Goal: Navigation & Orientation: Find specific page/section

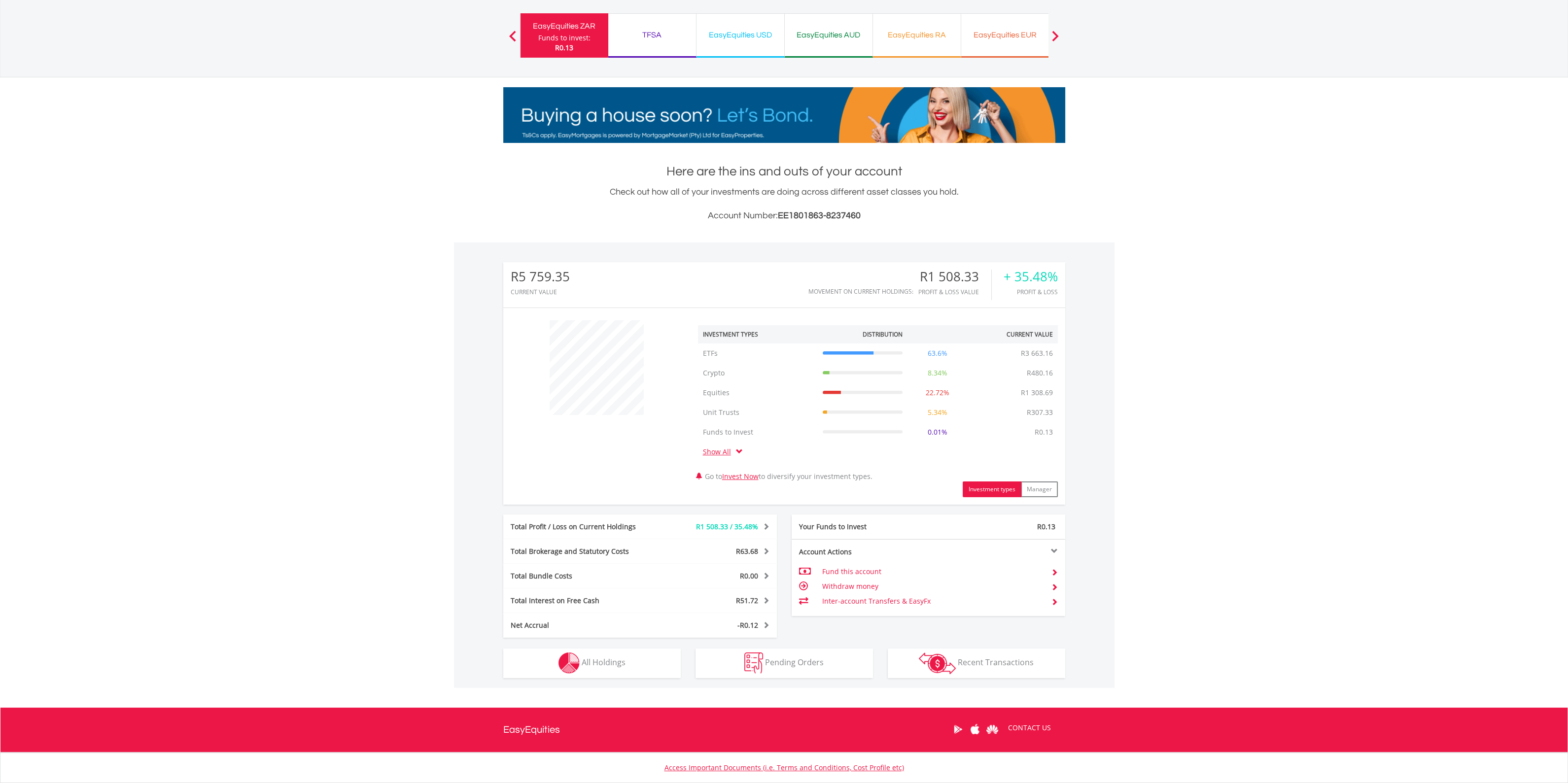
scroll to position [128, 0]
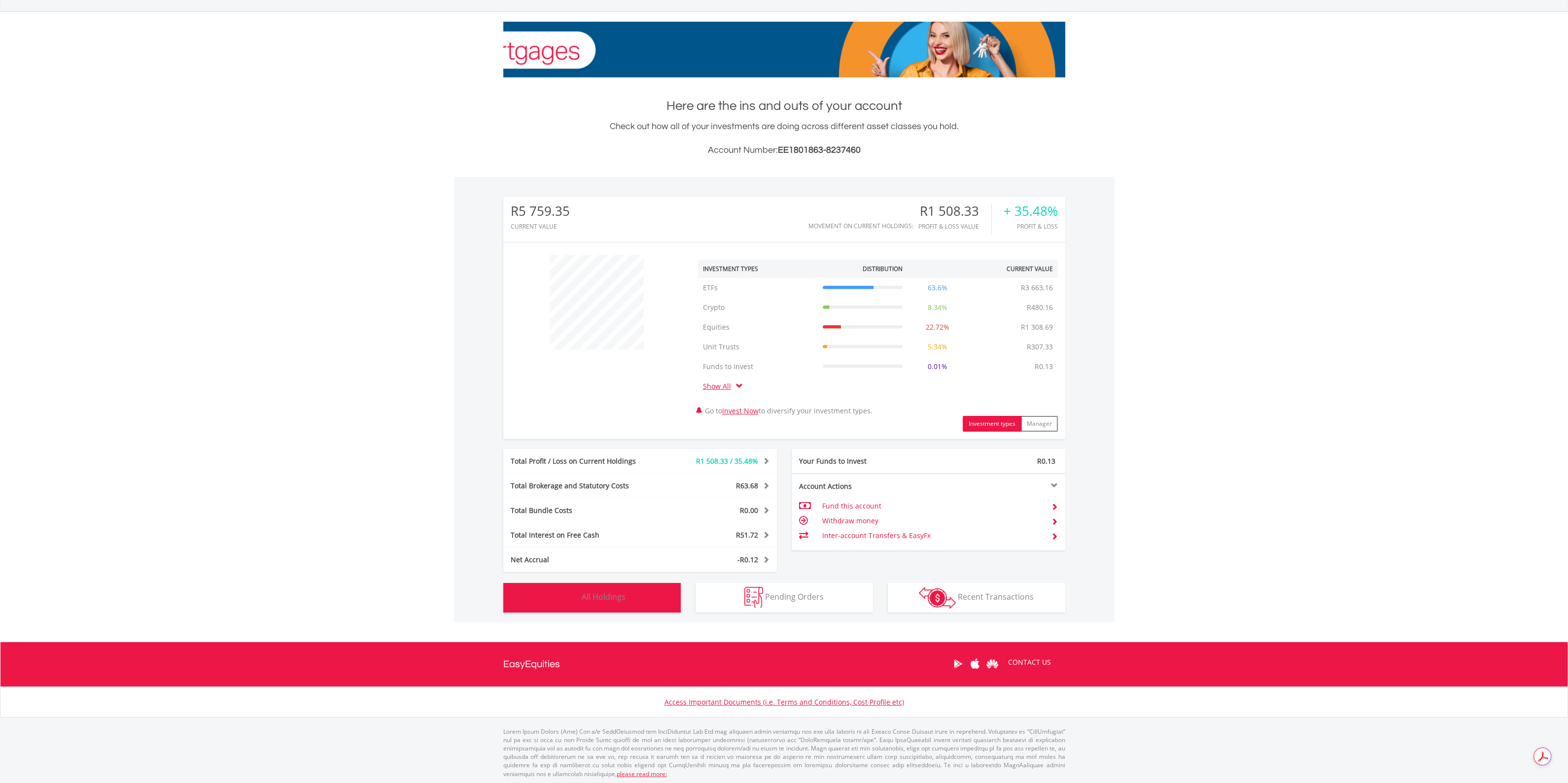
click at [598, 595] on span "All Holdings" at bounding box center [603, 597] width 44 height 11
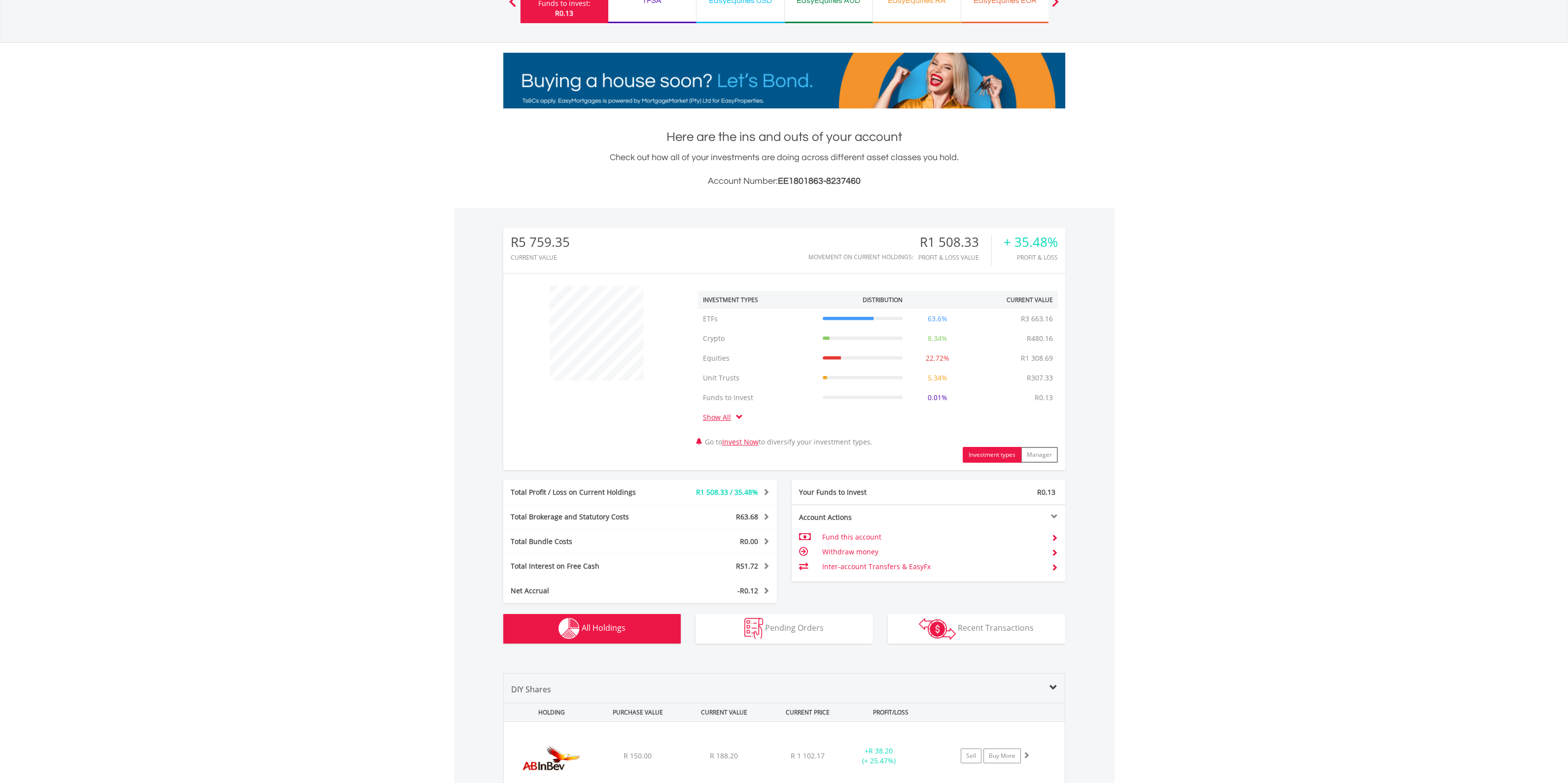
scroll to position [0, 0]
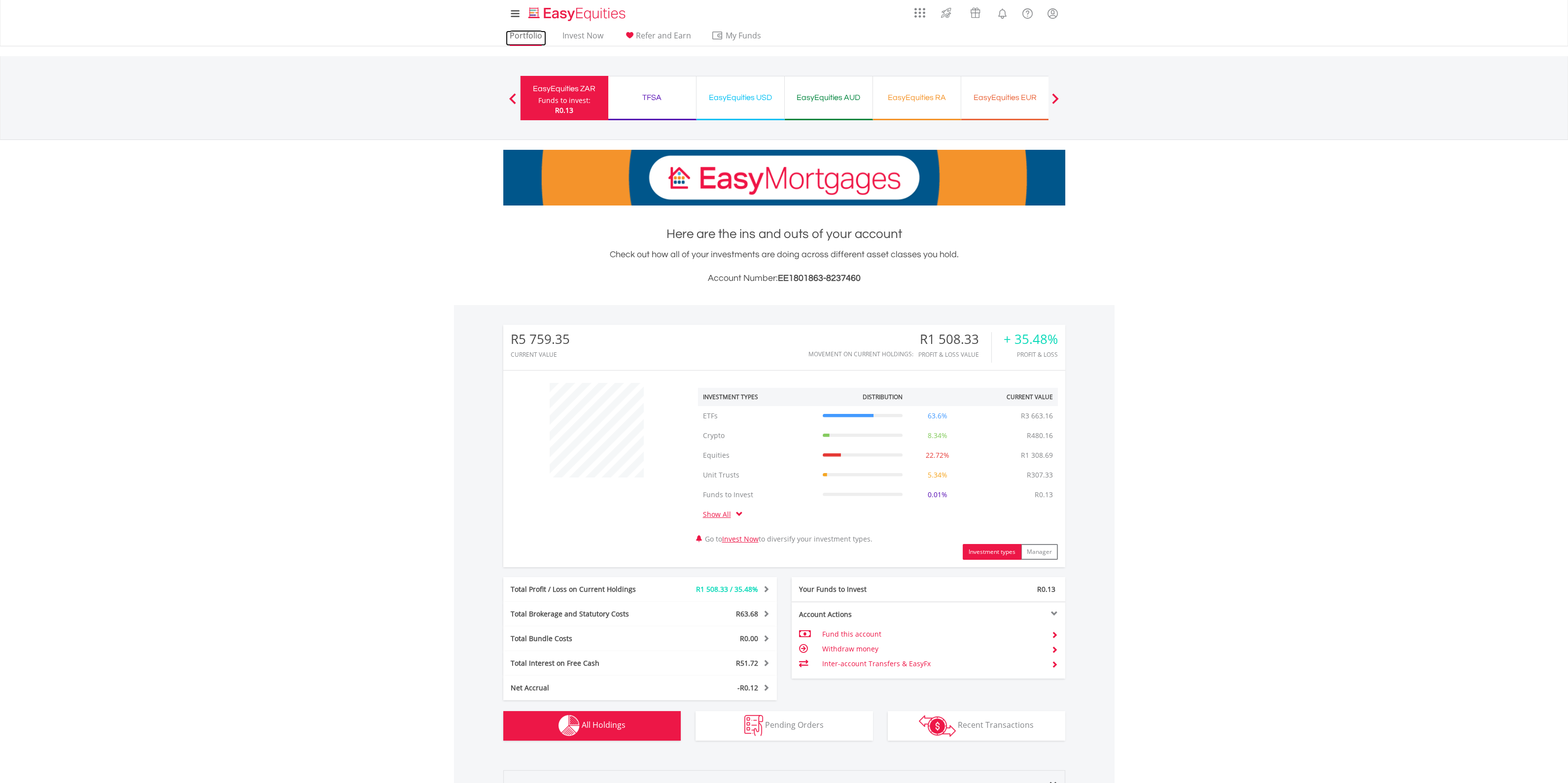
click at [527, 36] on link "Portfolio" at bounding box center [526, 38] width 41 height 15
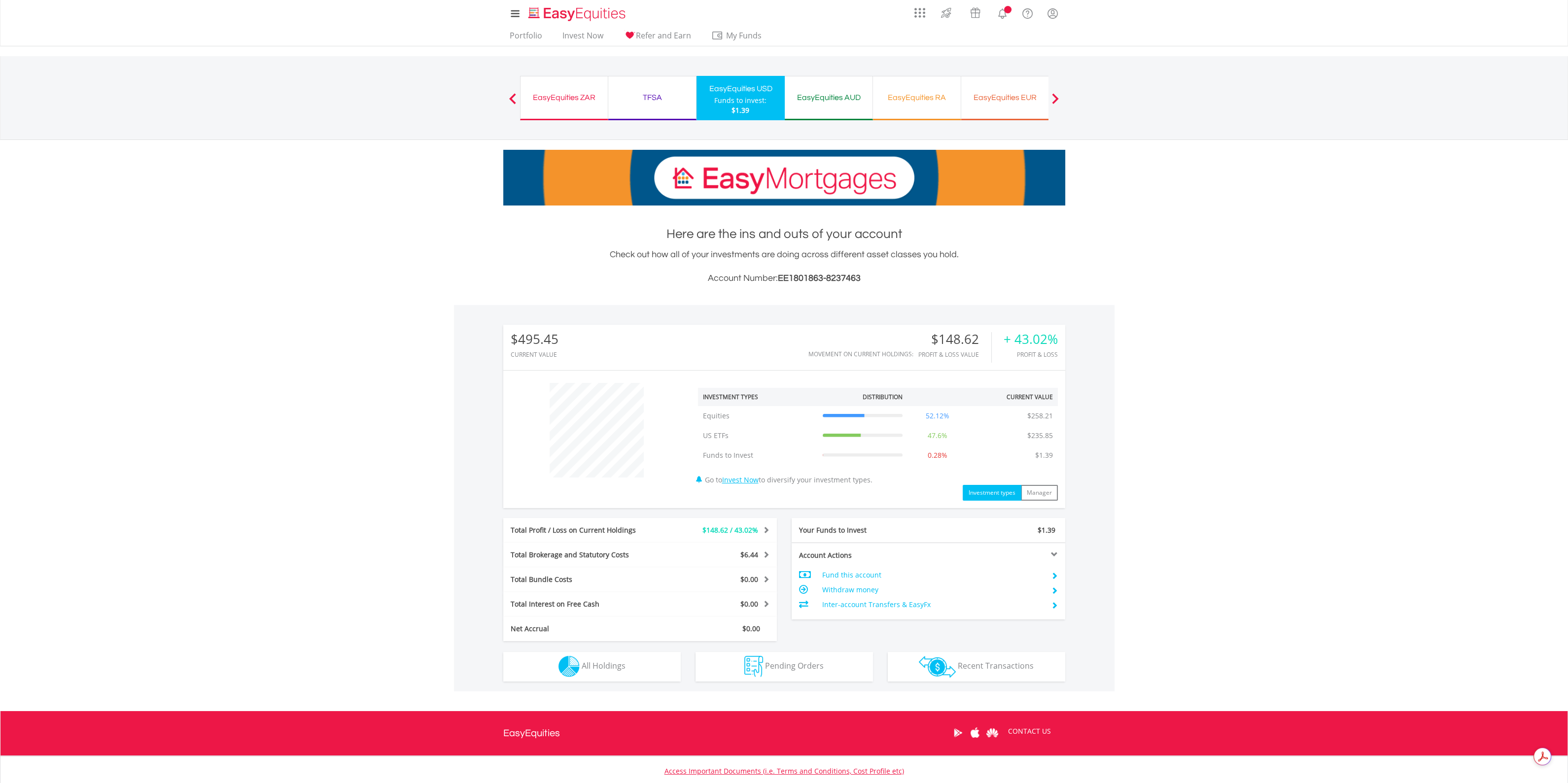
scroll to position [95, 187]
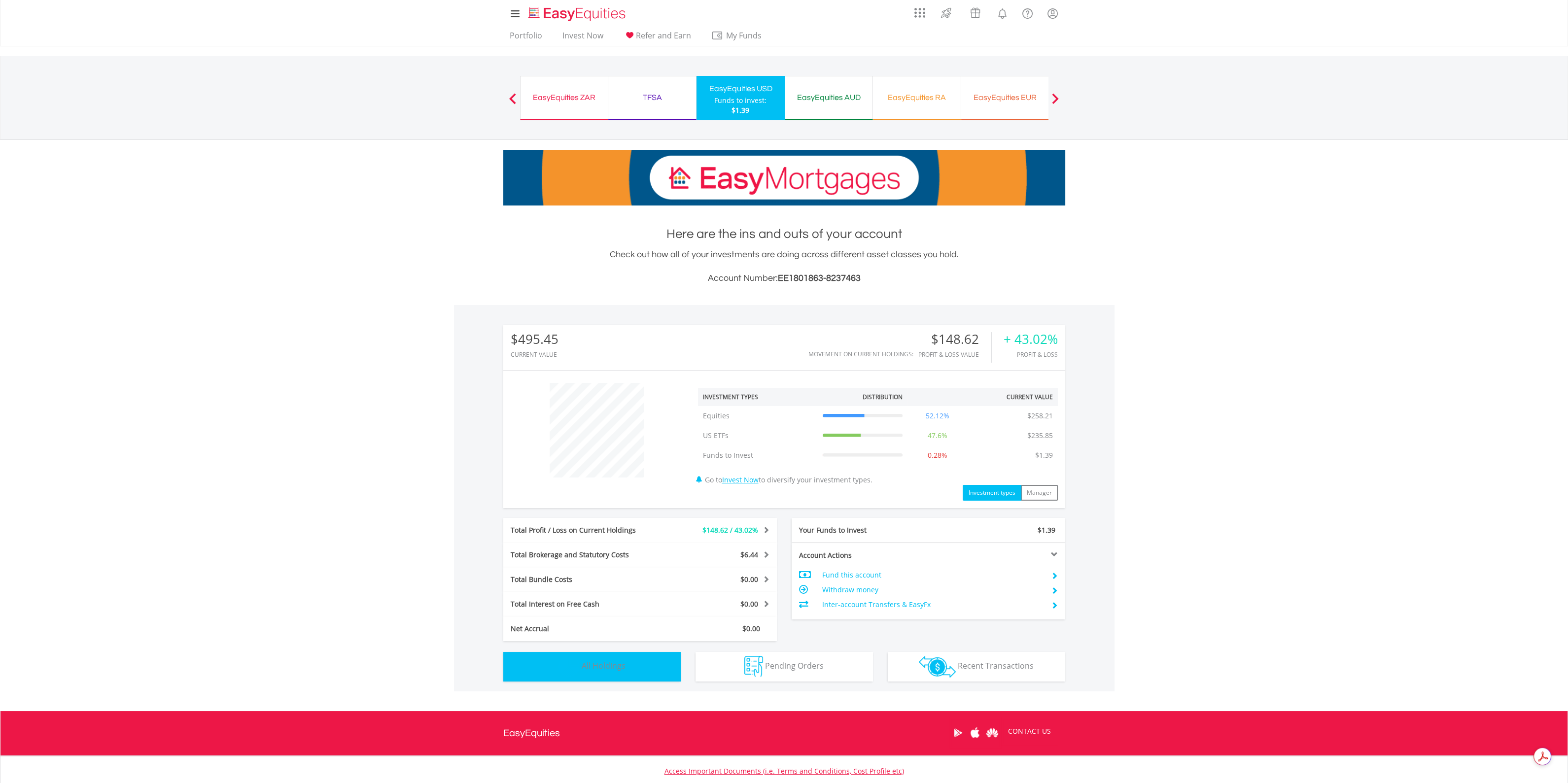
click at [587, 666] on span "All Holdings" at bounding box center [603, 665] width 44 height 11
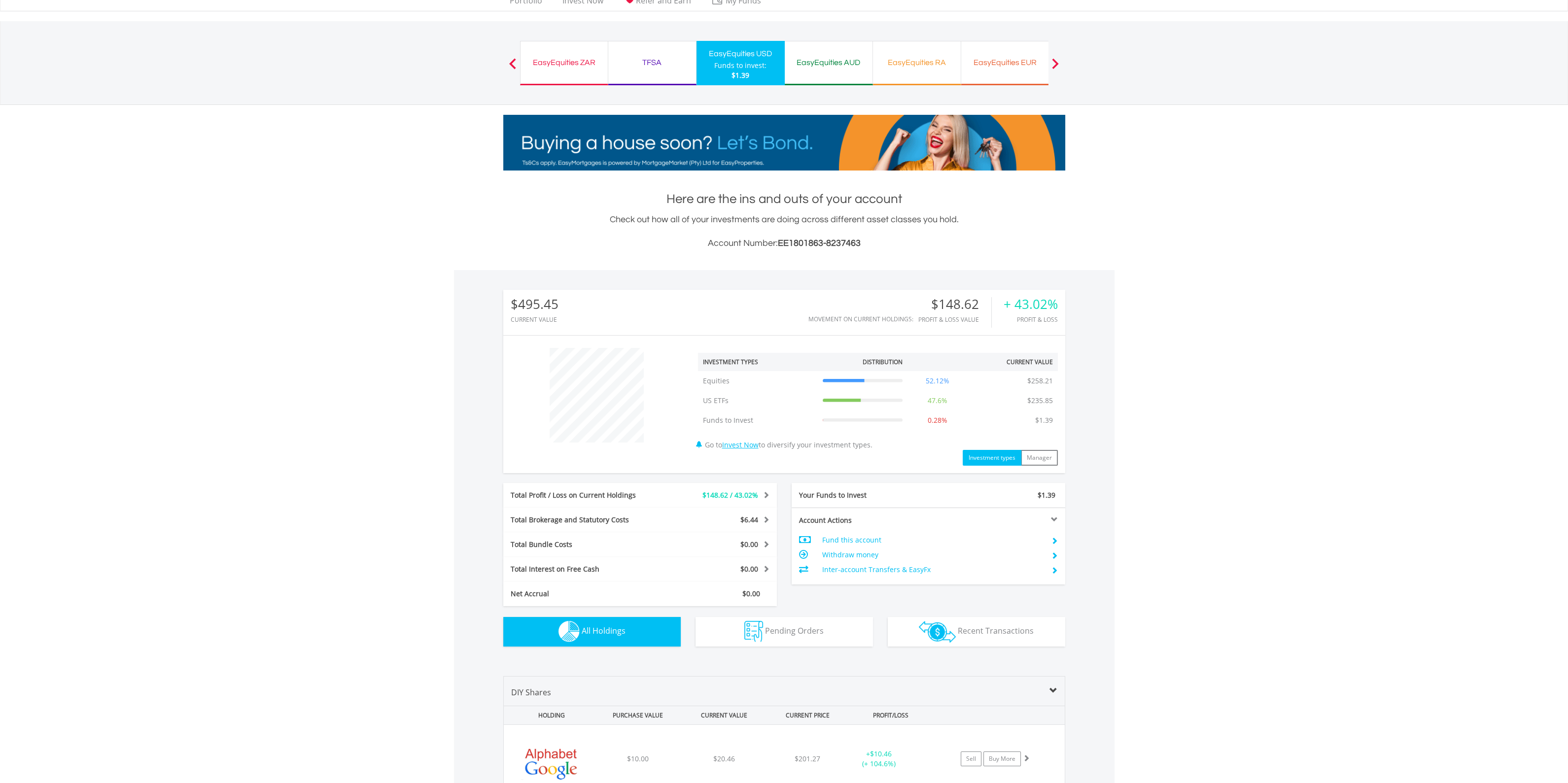
scroll to position [0, 0]
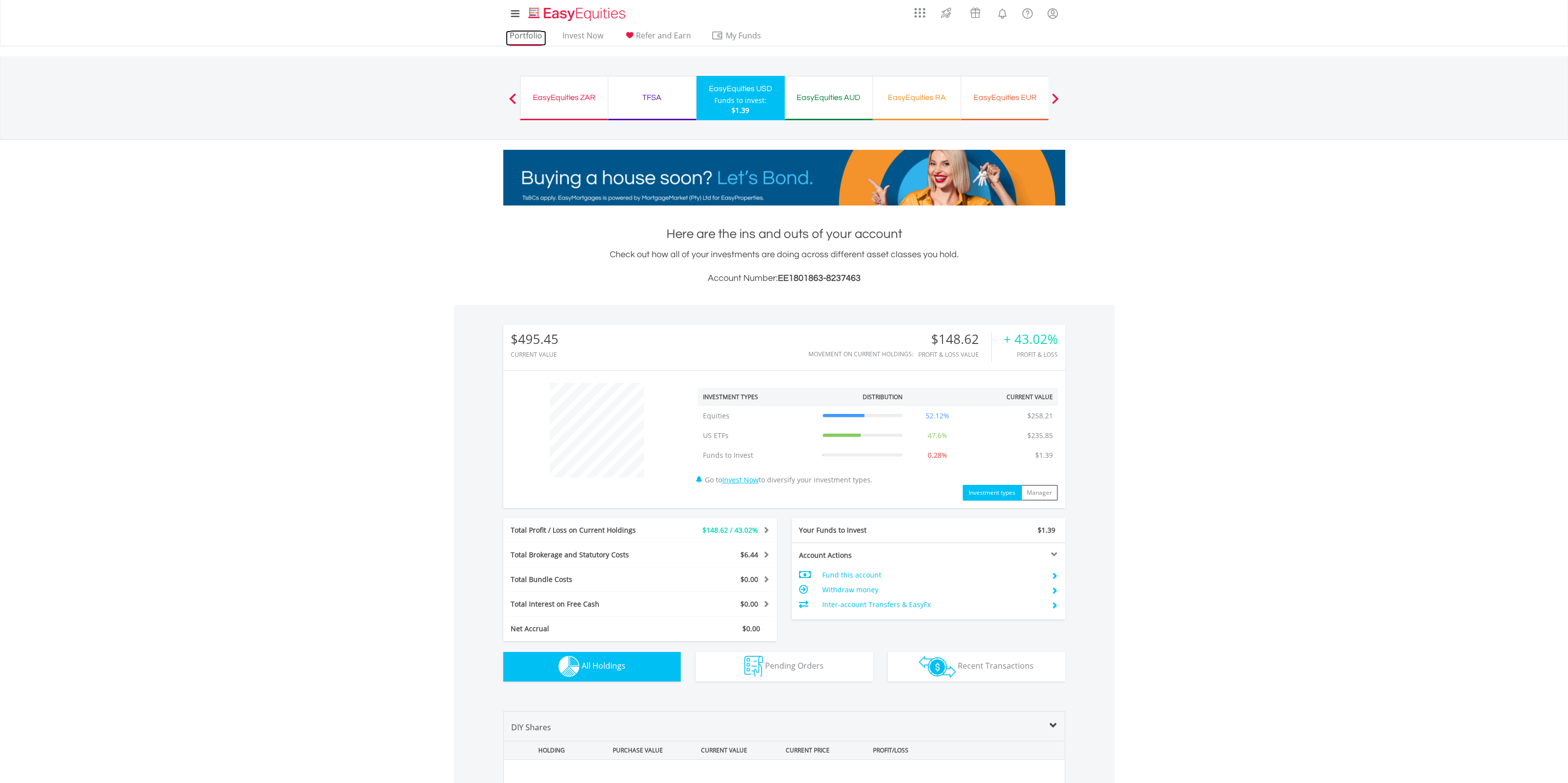
click at [526, 37] on link "Portfolio" at bounding box center [526, 38] width 41 height 15
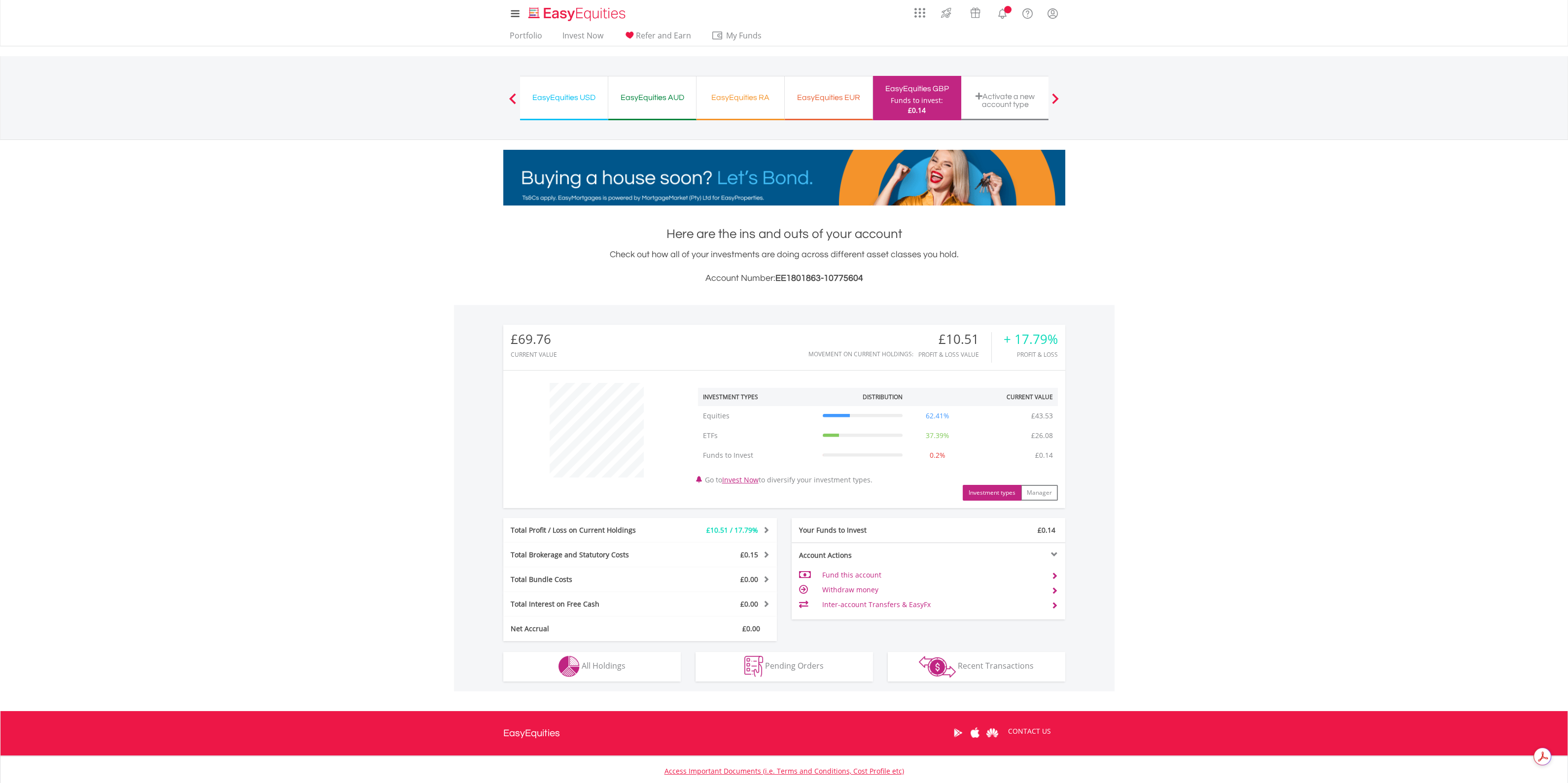
scroll to position [95, 187]
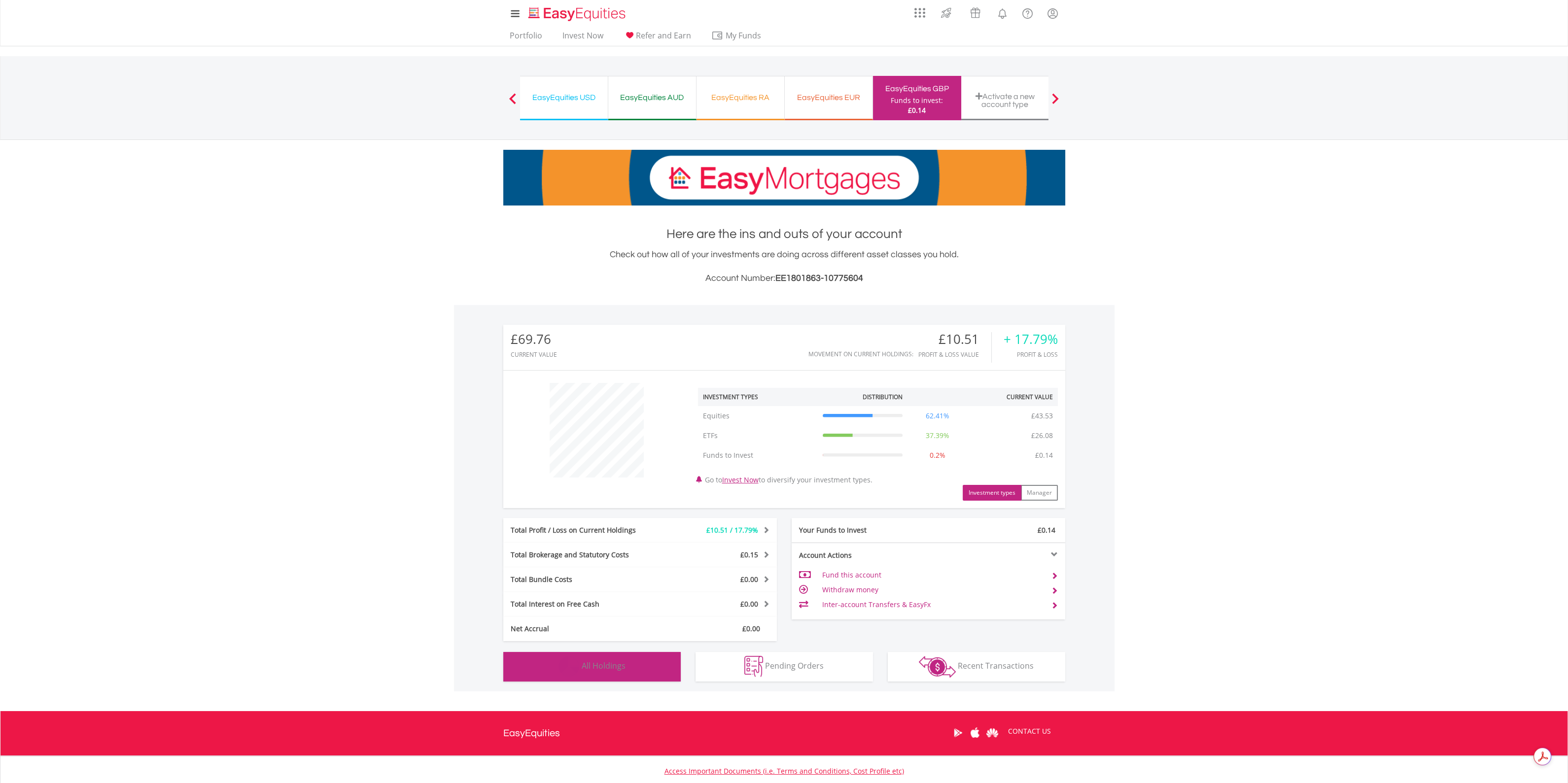
click at [603, 669] on span "All Holdings" at bounding box center [603, 665] width 44 height 11
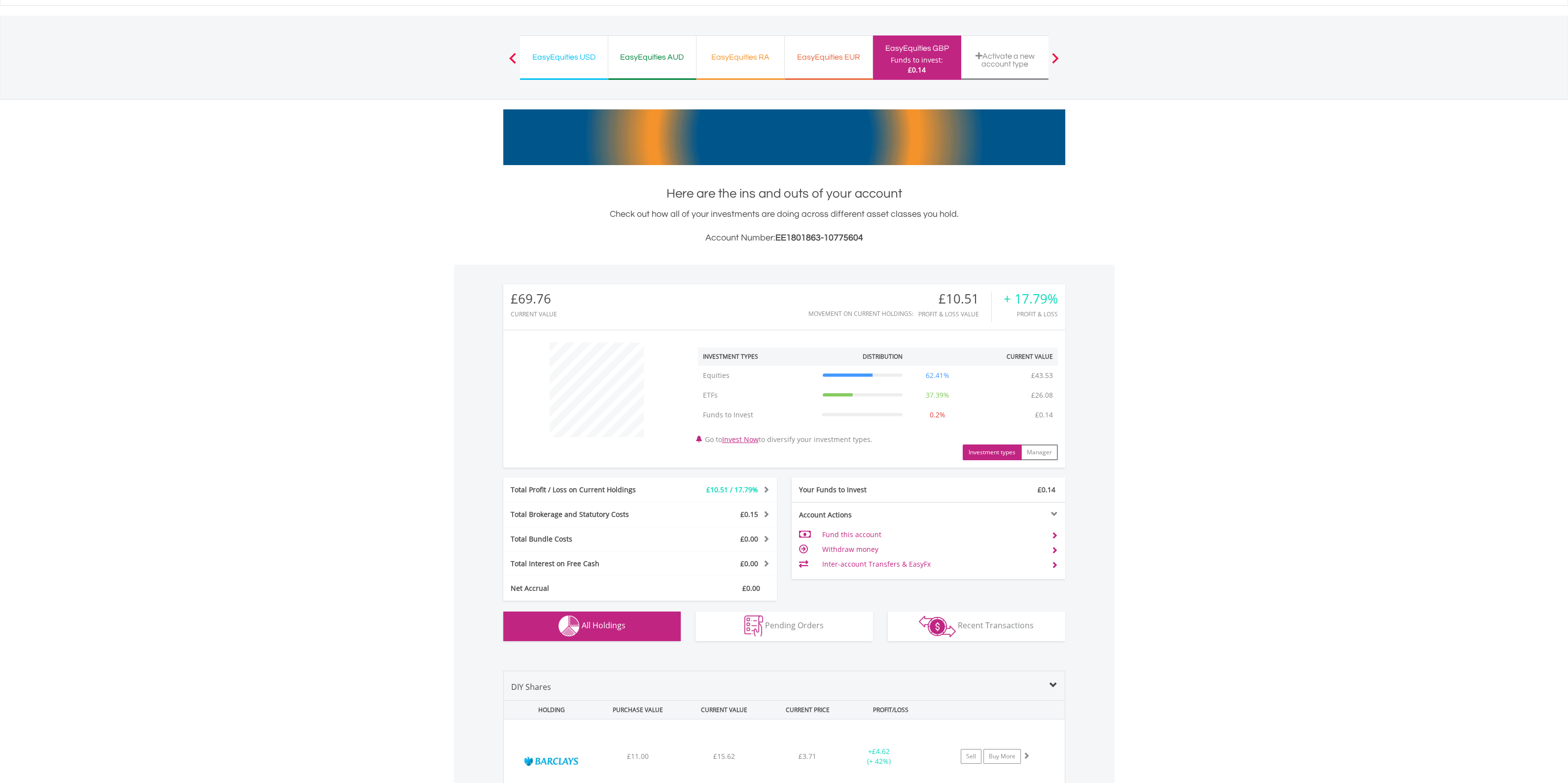
scroll to position [0, 0]
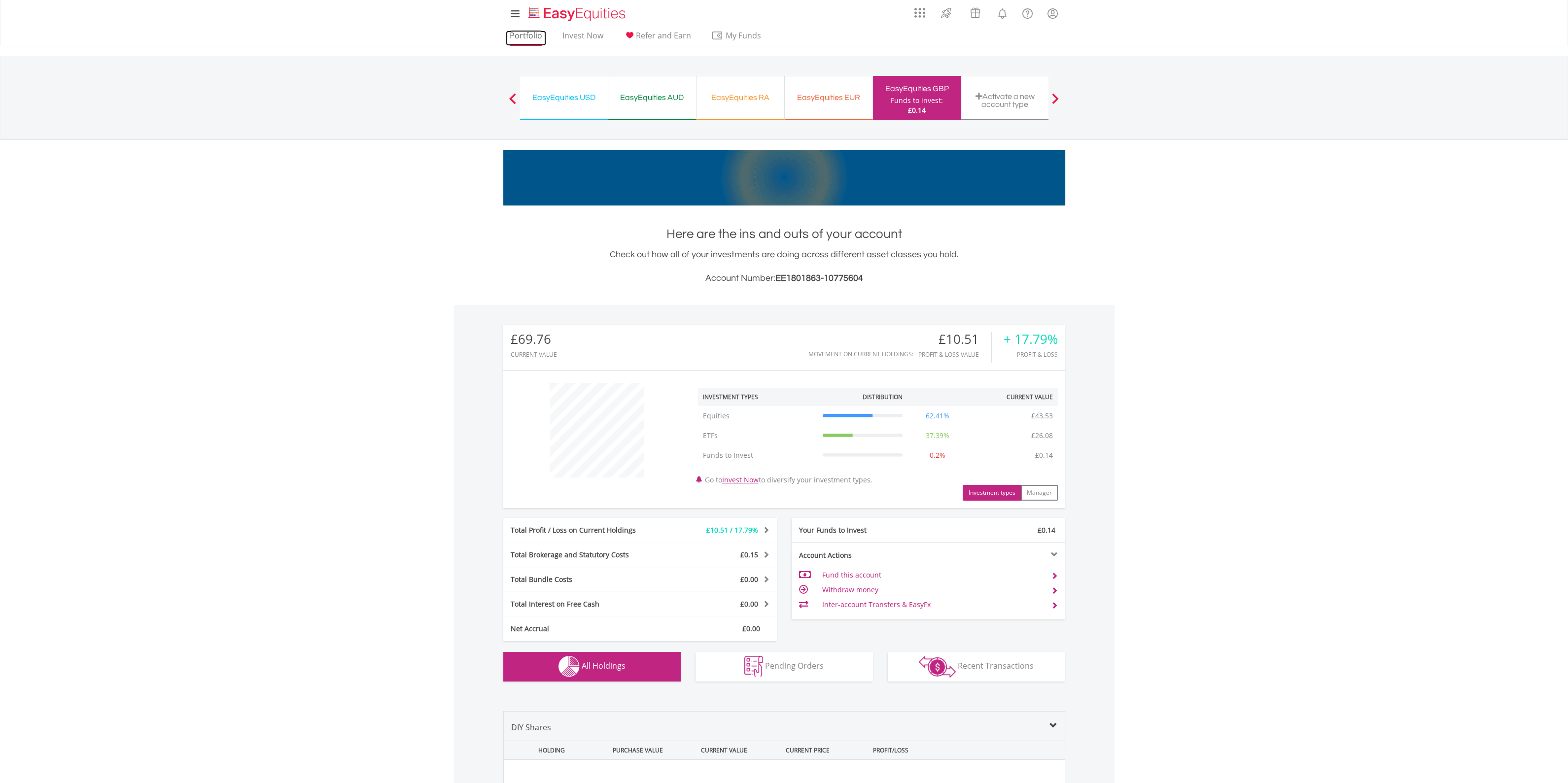
click at [529, 36] on link "Portfolio" at bounding box center [526, 38] width 41 height 15
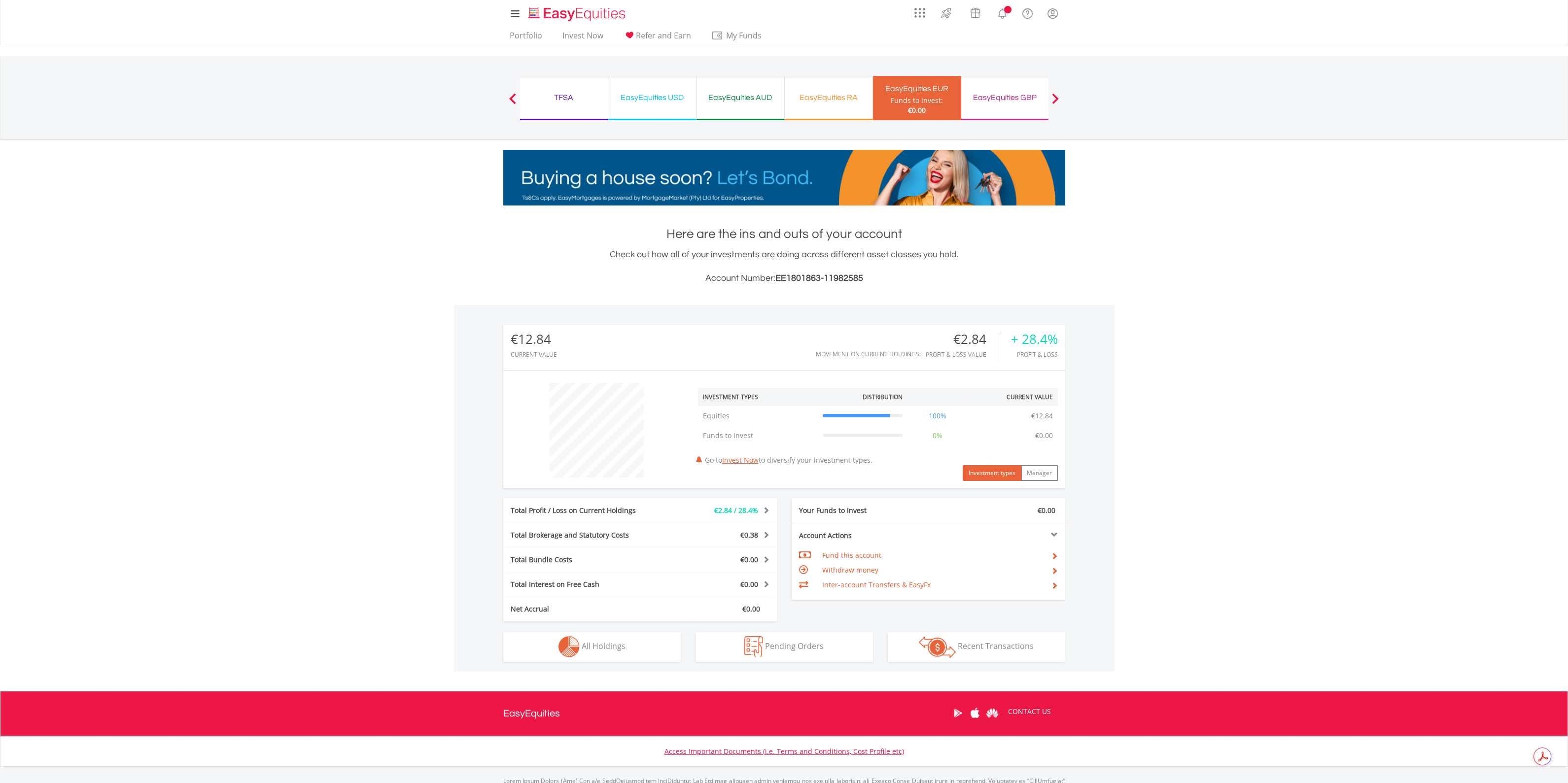
scroll to position [95, 187]
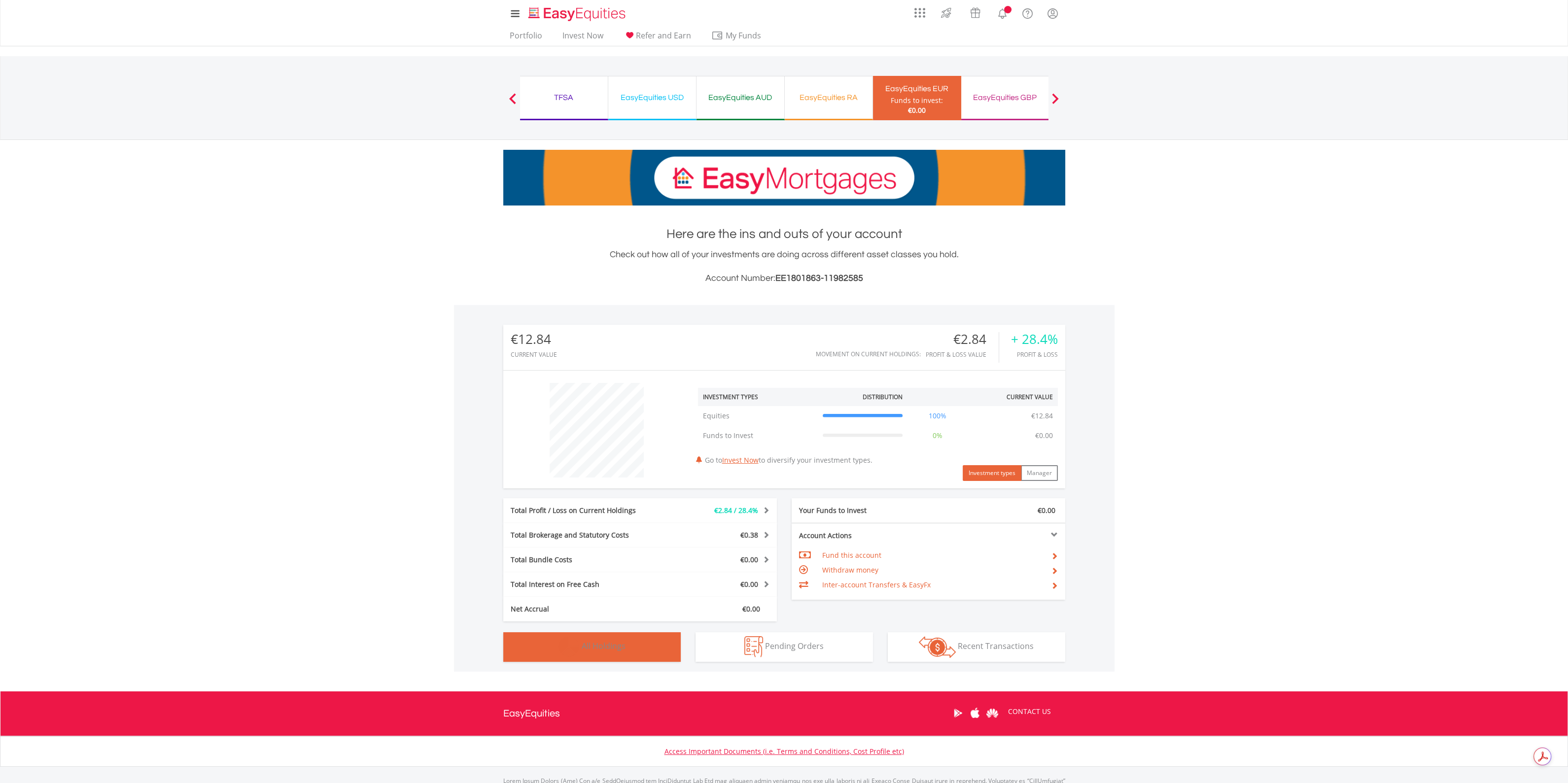
click at [614, 638] on button "Holdings All Holdings" at bounding box center [592, 647] width 178 height 30
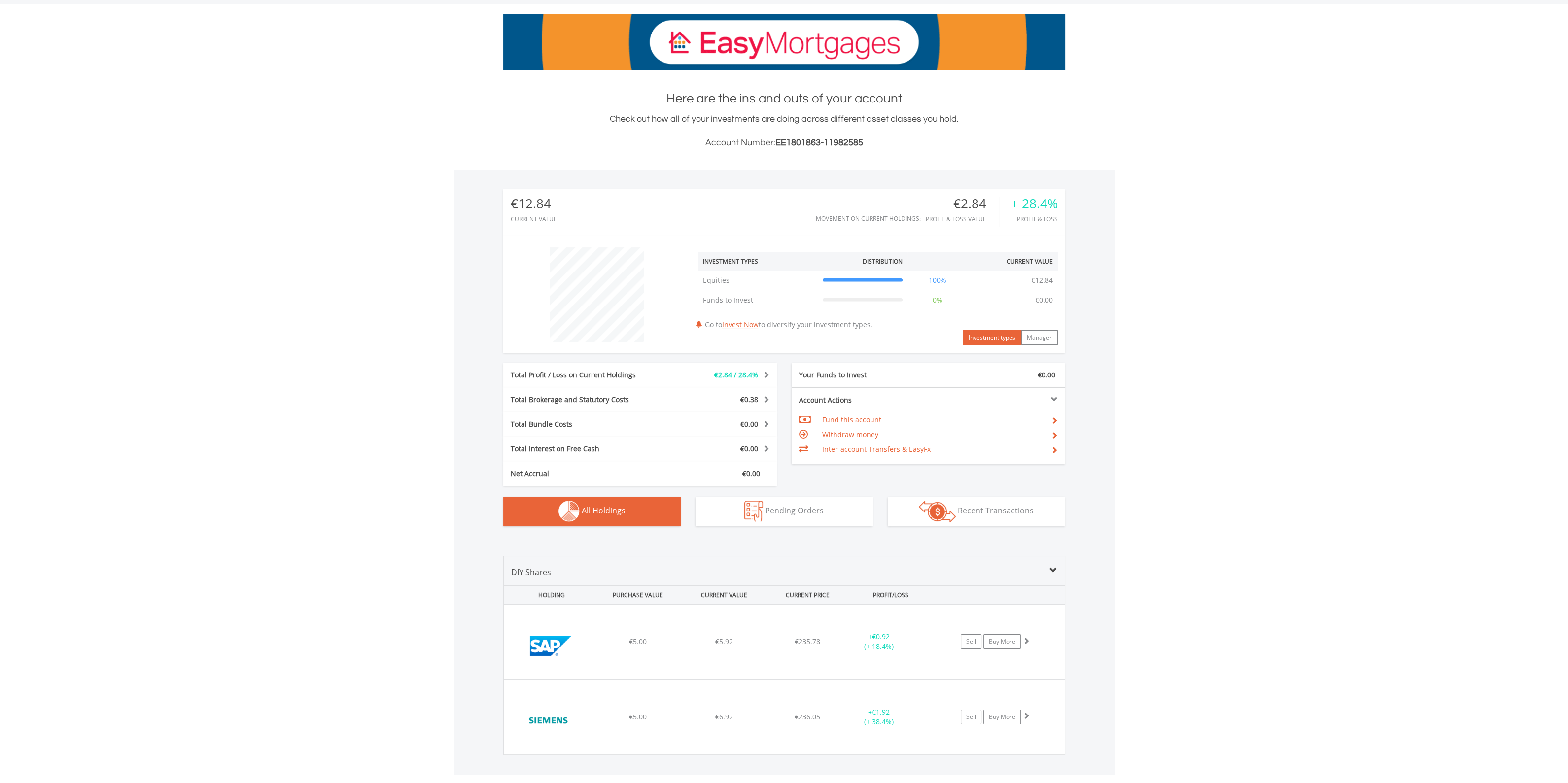
scroll to position [0, 0]
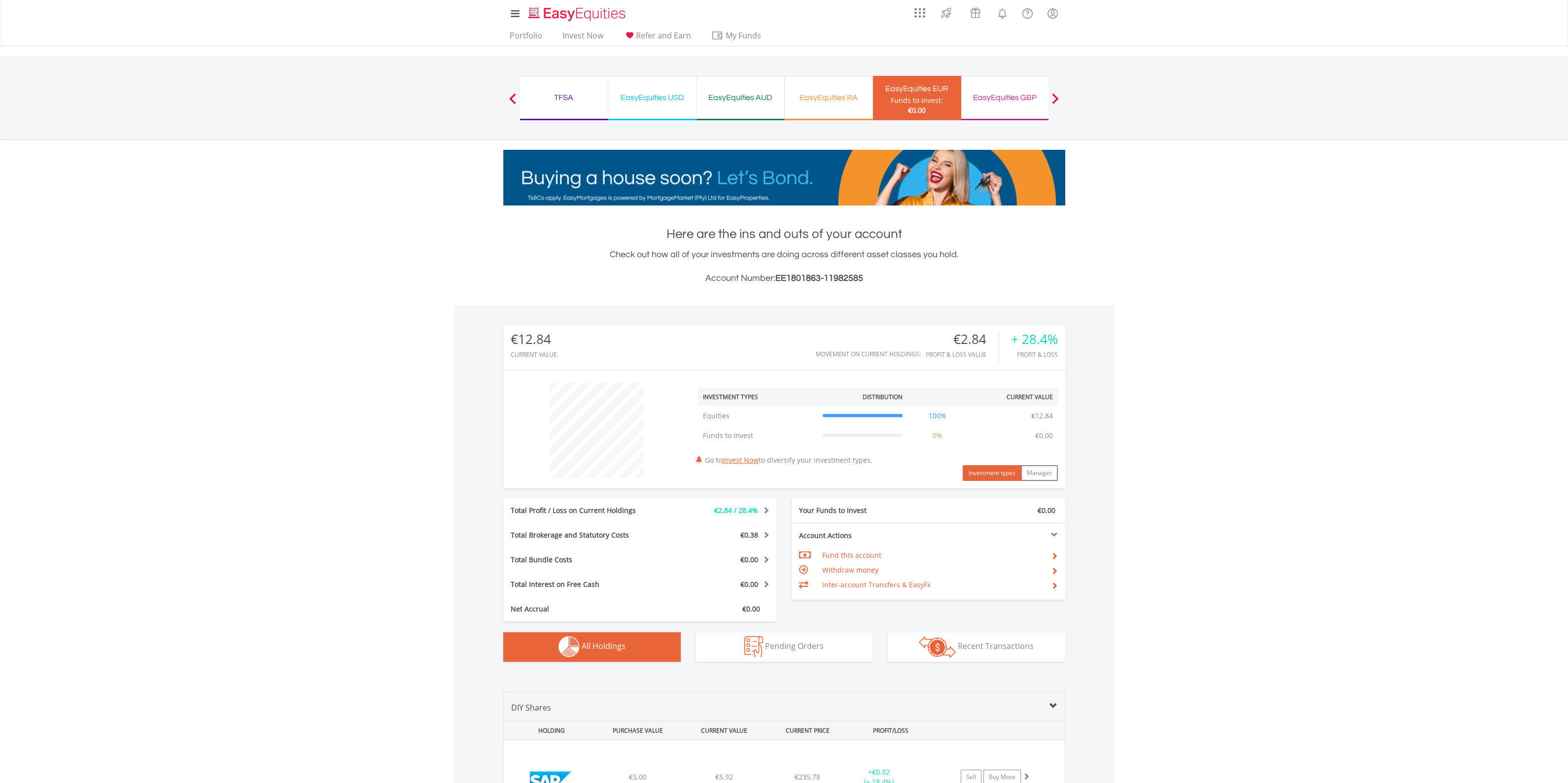
click at [517, 98] on button "Previous" at bounding box center [512, 103] width 20 height 10
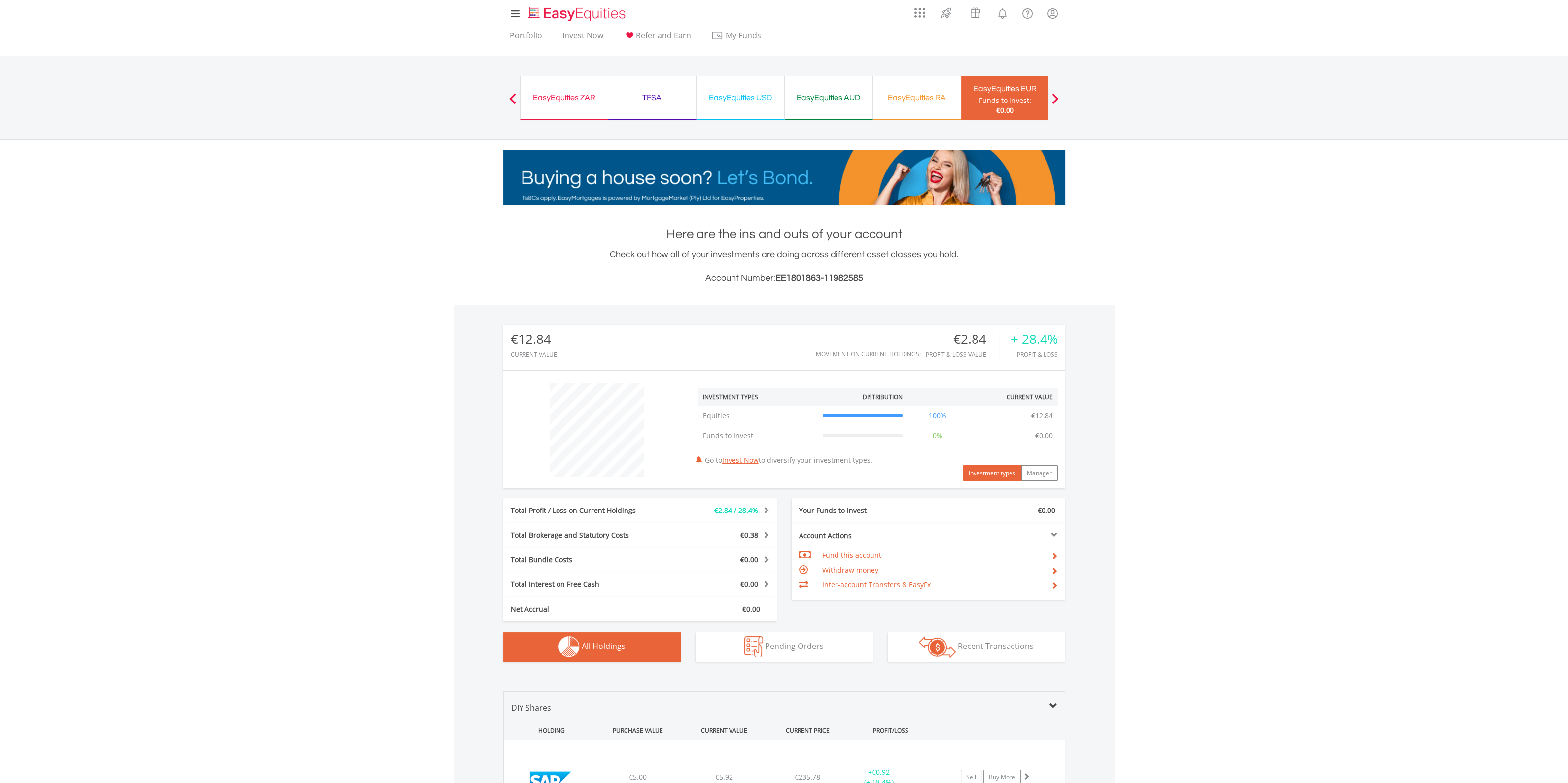
click at [567, 97] on div "EasyEquities ZAR" at bounding box center [564, 98] width 76 height 14
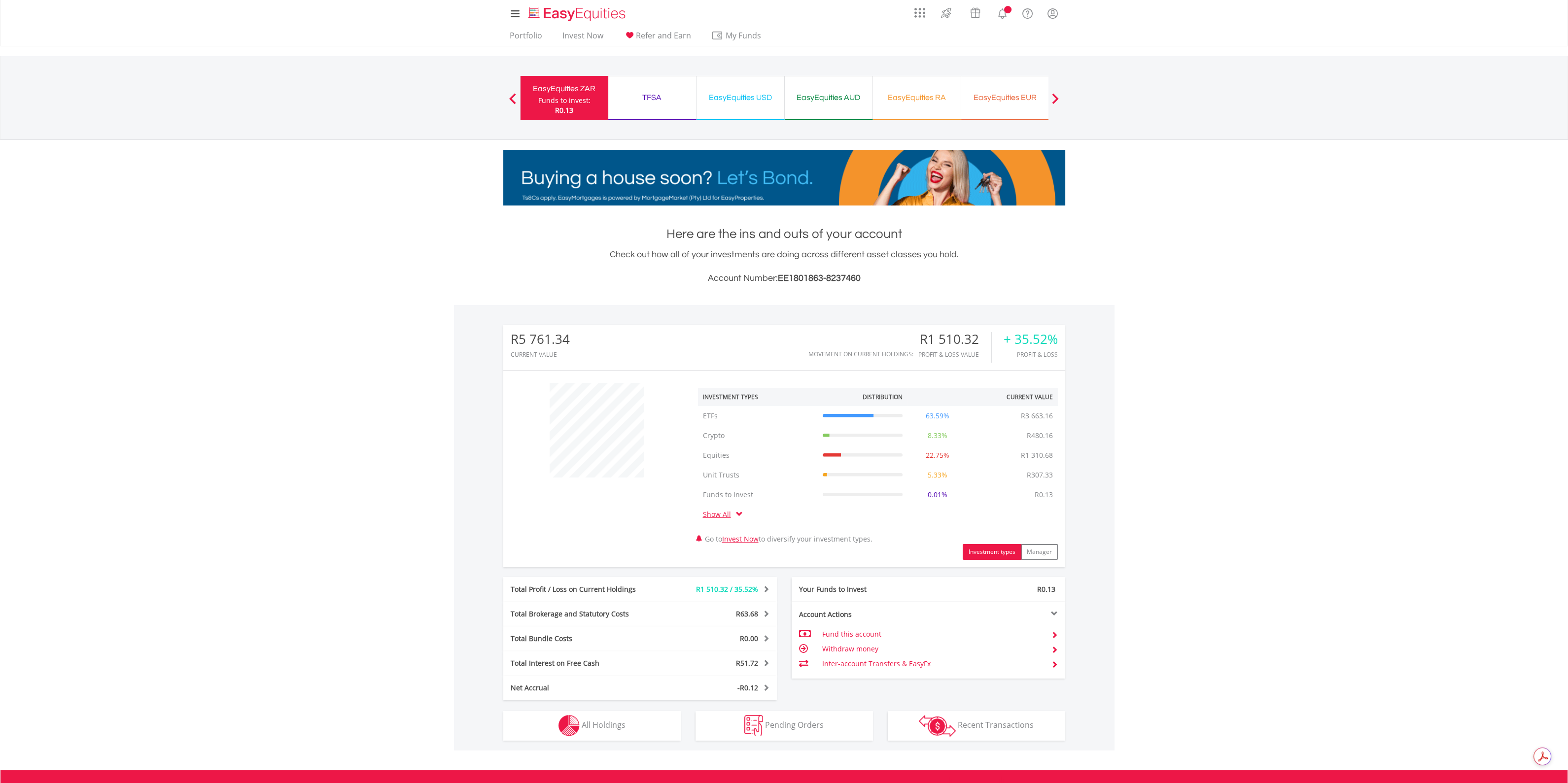
scroll to position [95, 187]
click at [522, 36] on link "Portfolio" at bounding box center [526, 38] width 41 height 15
